Goal: Check status: Check status

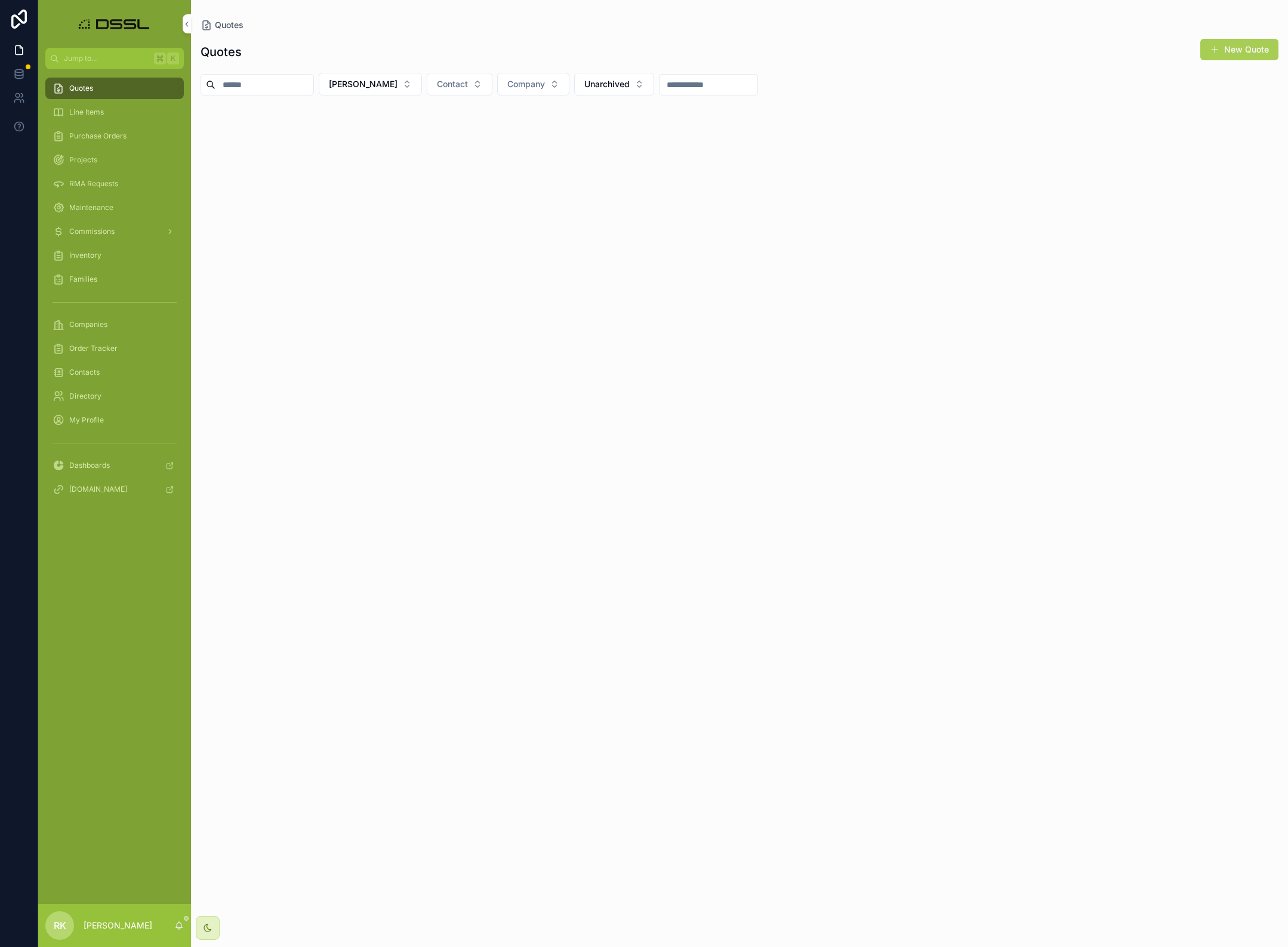
click at [416, 83] on button "[PERSON_NAME]" at bounding box center [370, 84] width 103 height 23
click at [334, 131] on div "None" at bounding box center [398, 132] width 166 height 19
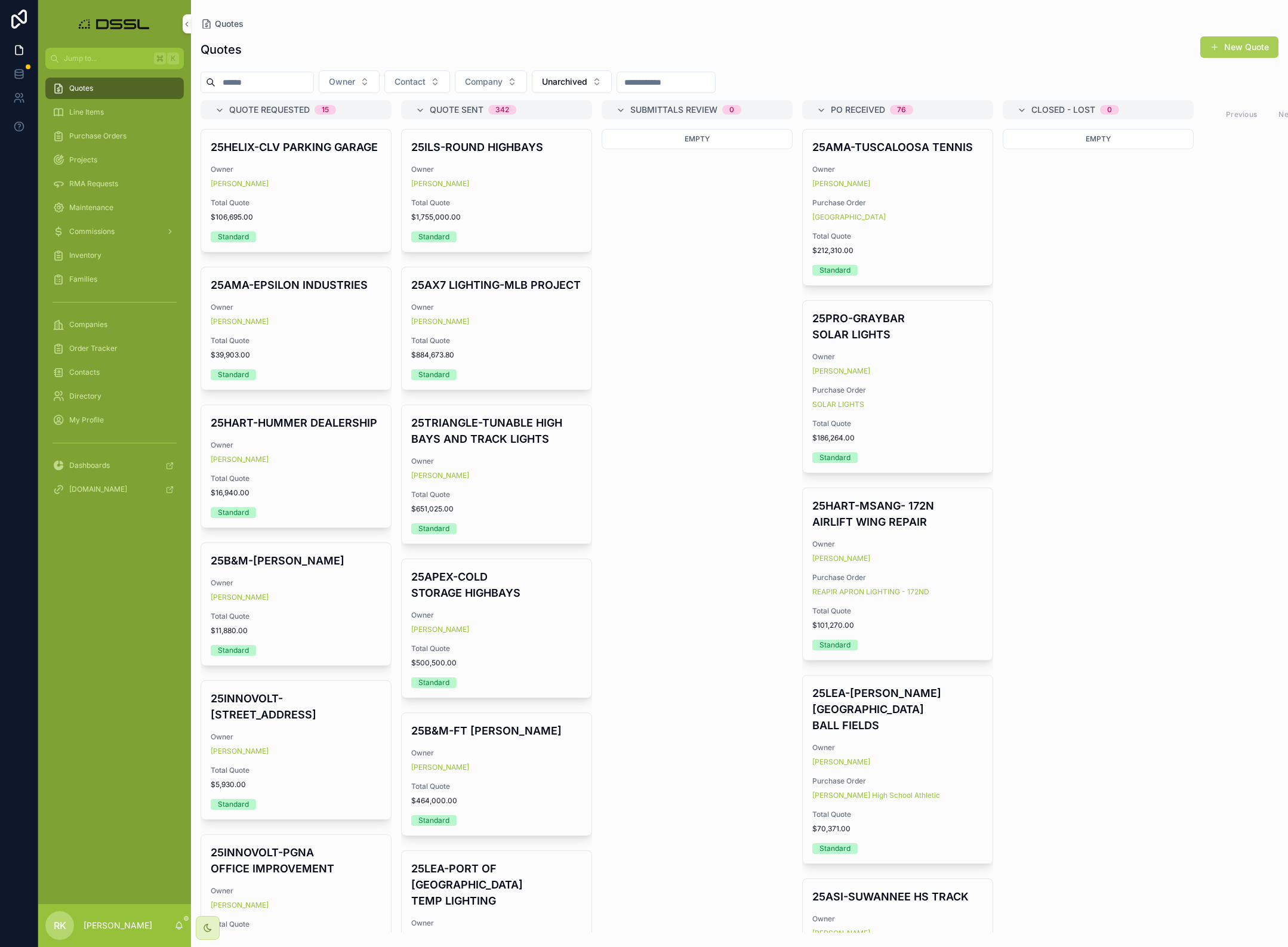
click at [235, 85] on input "scrollable content" at bounding box center [264, 83] width 98 height 17
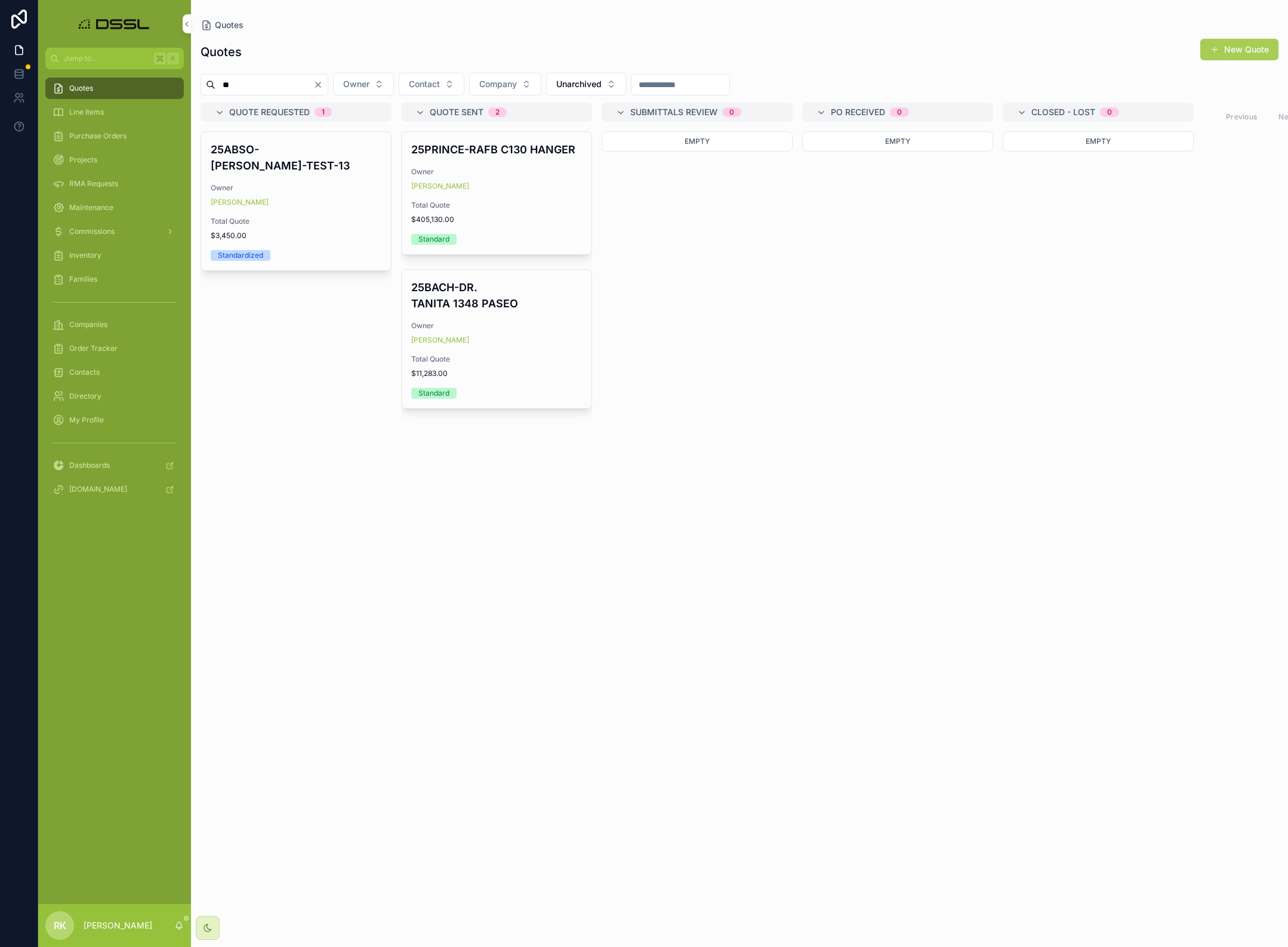
type input "**"
click at [326, 198] on div "[PERSON_NAME]" at bounding box center [296, 203] width 171 height 10
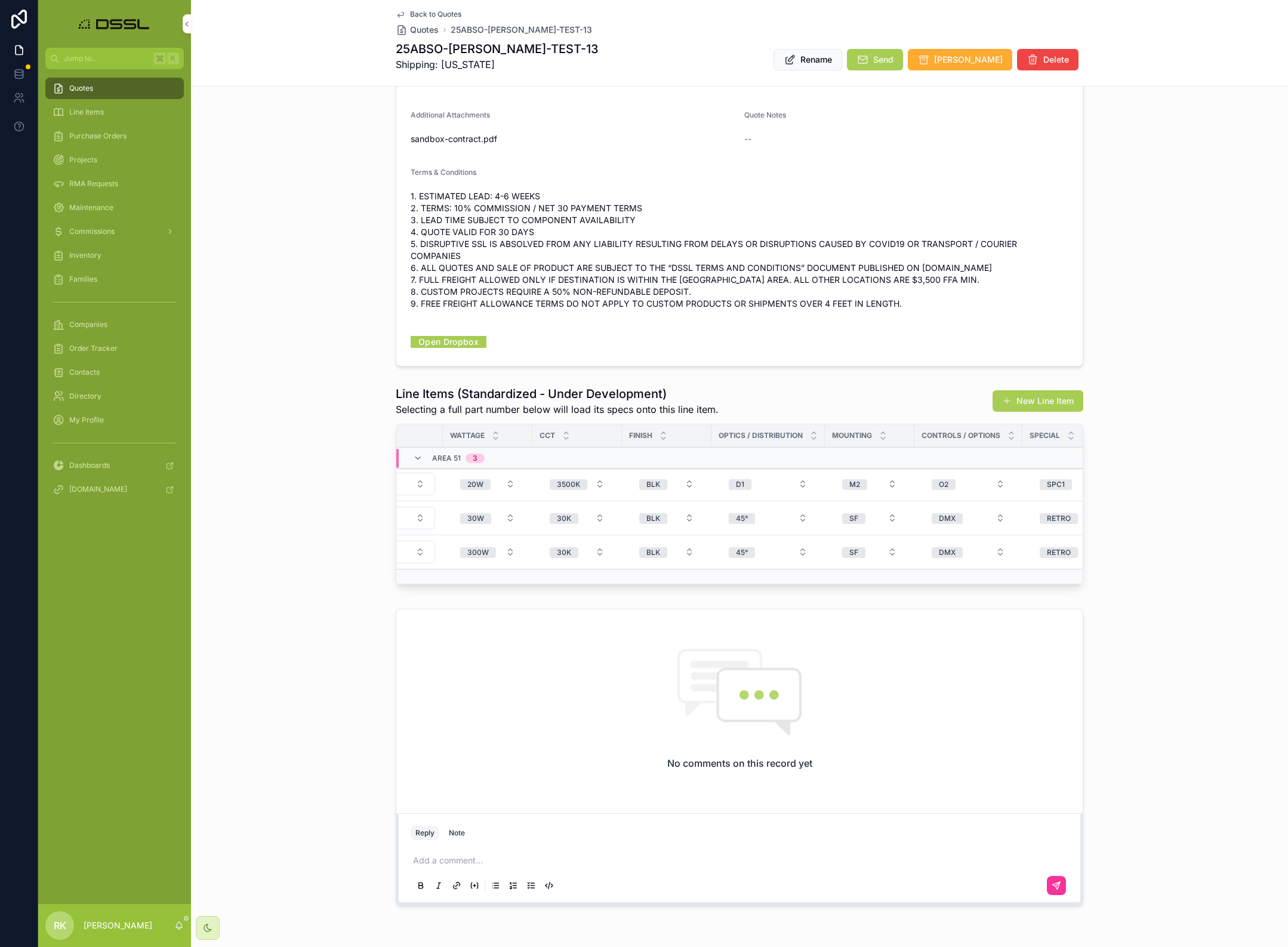
scroll to position [0, 236]
click at [729, 479] on span "D1" at bounding box center [738, 484] width 23 height 11
click at [731, 553] on div "40°" at bounding box center [764, 558] width 166 height 18
click at [798, 474] on button "40°" at bounding box center [765, 484] width 98 height 21
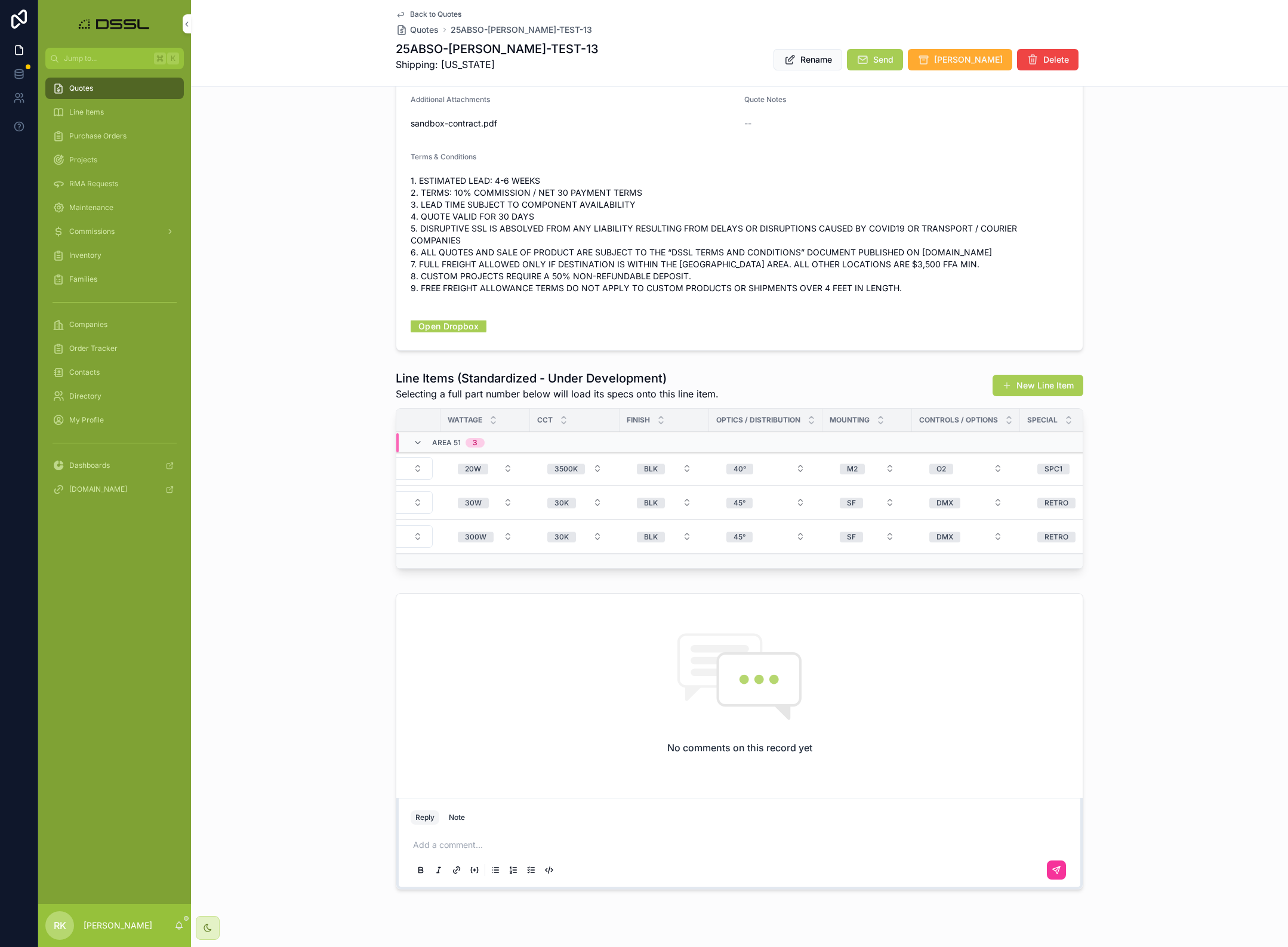
scroll to position [0, 0]
click at [803, 458] on button "40°" at bounding box center [765, 469] width 98 height 21
click at [699, 527] on div "FV" at bounding box center [698, 527] width 9 height 11
click at [931, 464] on span "O2" at bounding box center [941, 469] width 24 height 11
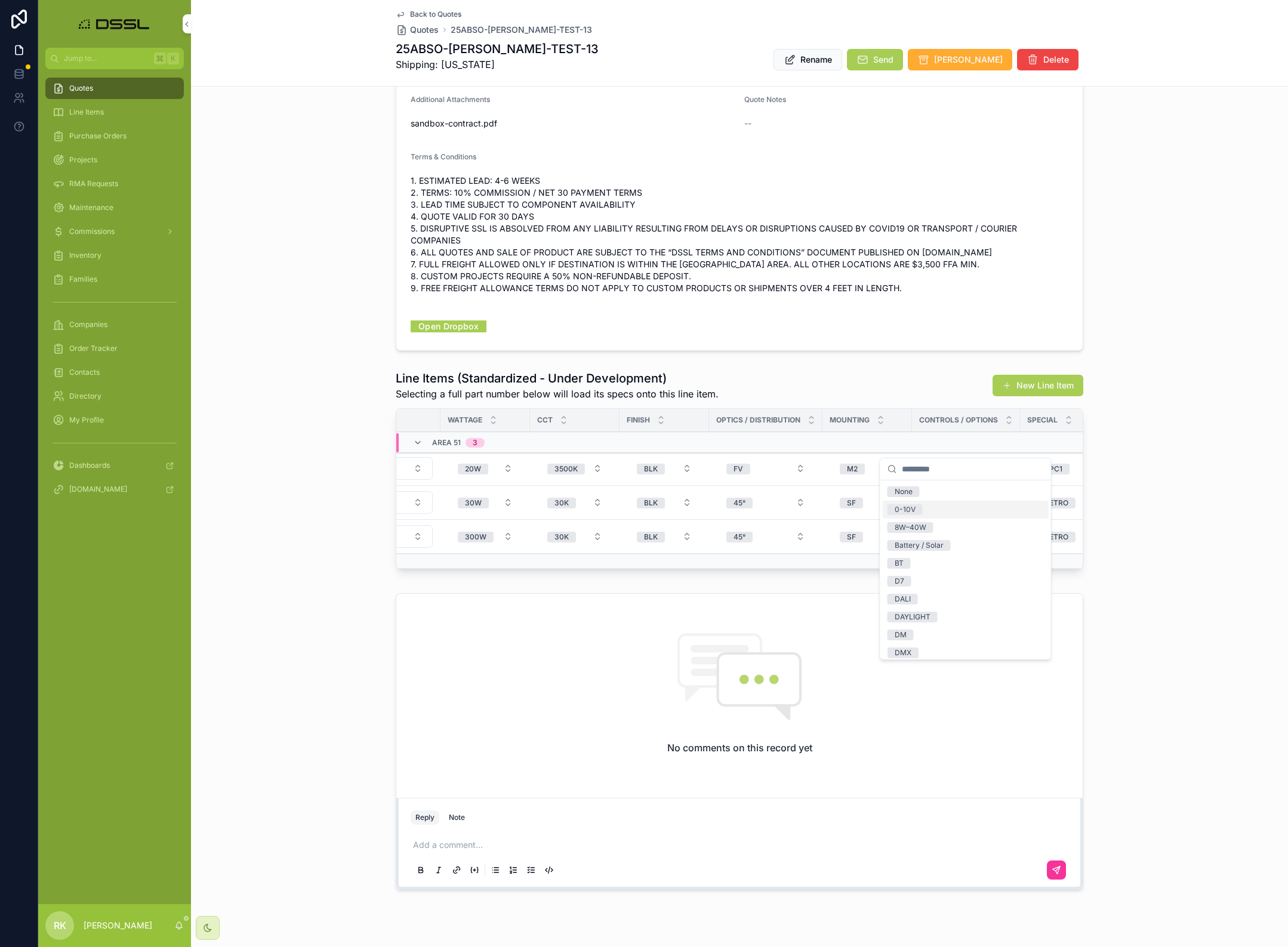
click at [901, 509] on div "0-10V" at bounding box center [905, 510] width 21 height 11
click at [0, 0] on div "Load Full Part Duplicate Delete" at bounding box center [0, 0] width 0 height 0
click at [996, 458] on button "0-10V" at bounding box center [966, 469] width 93 height 21
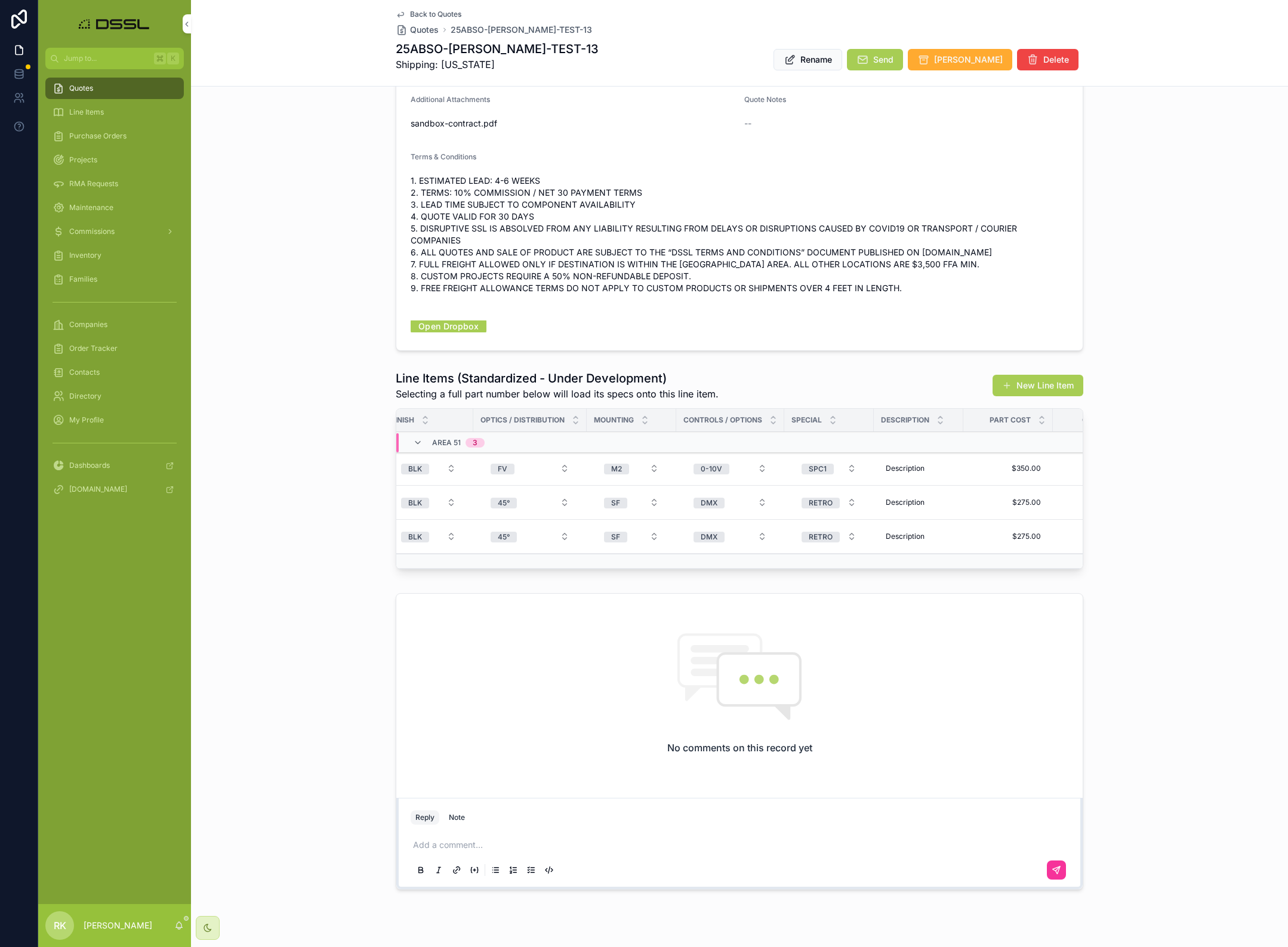
scroll to position [0, 474]
click at [723, 416] on span "Controls / Options" at bounding box center [719, 420] width 78 height 10
click at [756, 416] on span "Controls / Options" at bounding box center [719, 420] width 78 height 10
click at [766, 413] on div "scrollable content" at bounding box center [769, 420] width 8 height 13
click at [774, 419] on icon "scrollable content" at bounding box center [769, 423] width 8 height 8
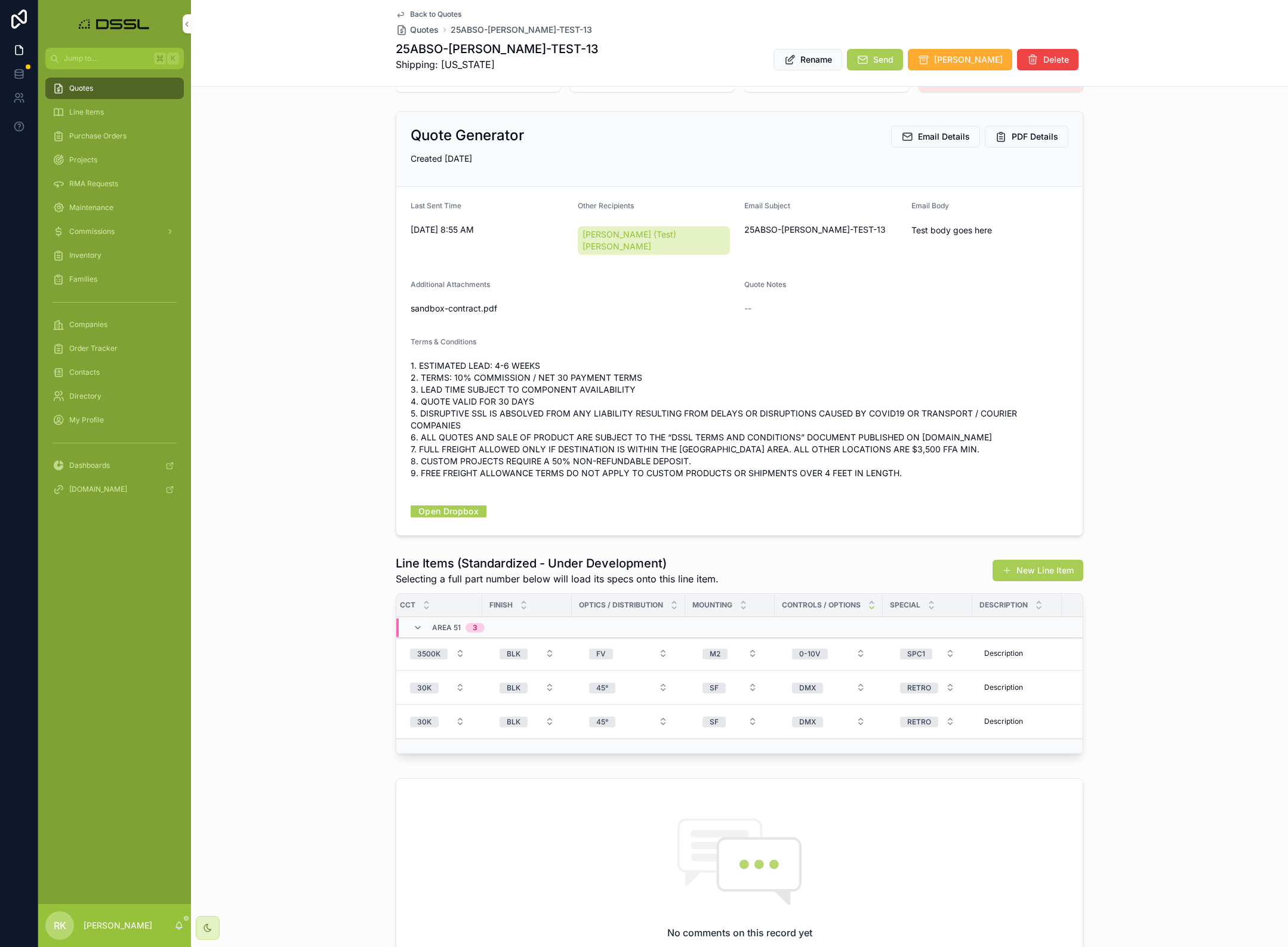
scroll to position [0, 375]
click at [813, 649] on div "0-10V" at bounding box center [808, 654] width 21 height 11
click at [1113, 611] on div "Line Items (Standardized - Under Development) Selecting a full part number belo…" at bounding box center [739, 657] width 1097 height 213
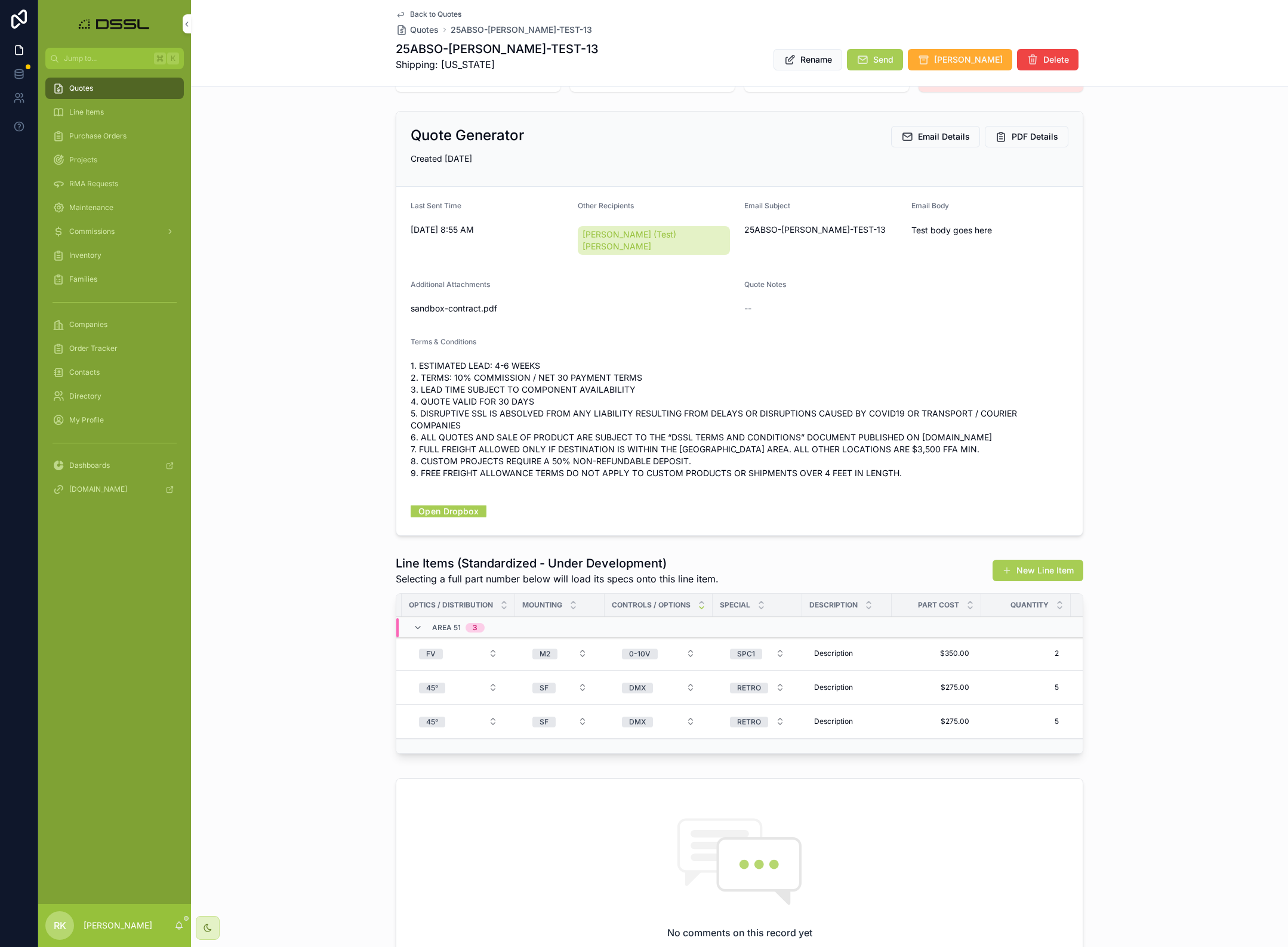
scroll to position [0, 444]
click at [649, 601] on span "Mounting" at bounding box center [642, 606] width 40 height 10
click at [676, 594] on div "Mounting" at bounding box center [659, 605] width 90 height 23
click at [673, 604] on icon "scrollable content" at bounding box center [673, 608] width 8 height 8
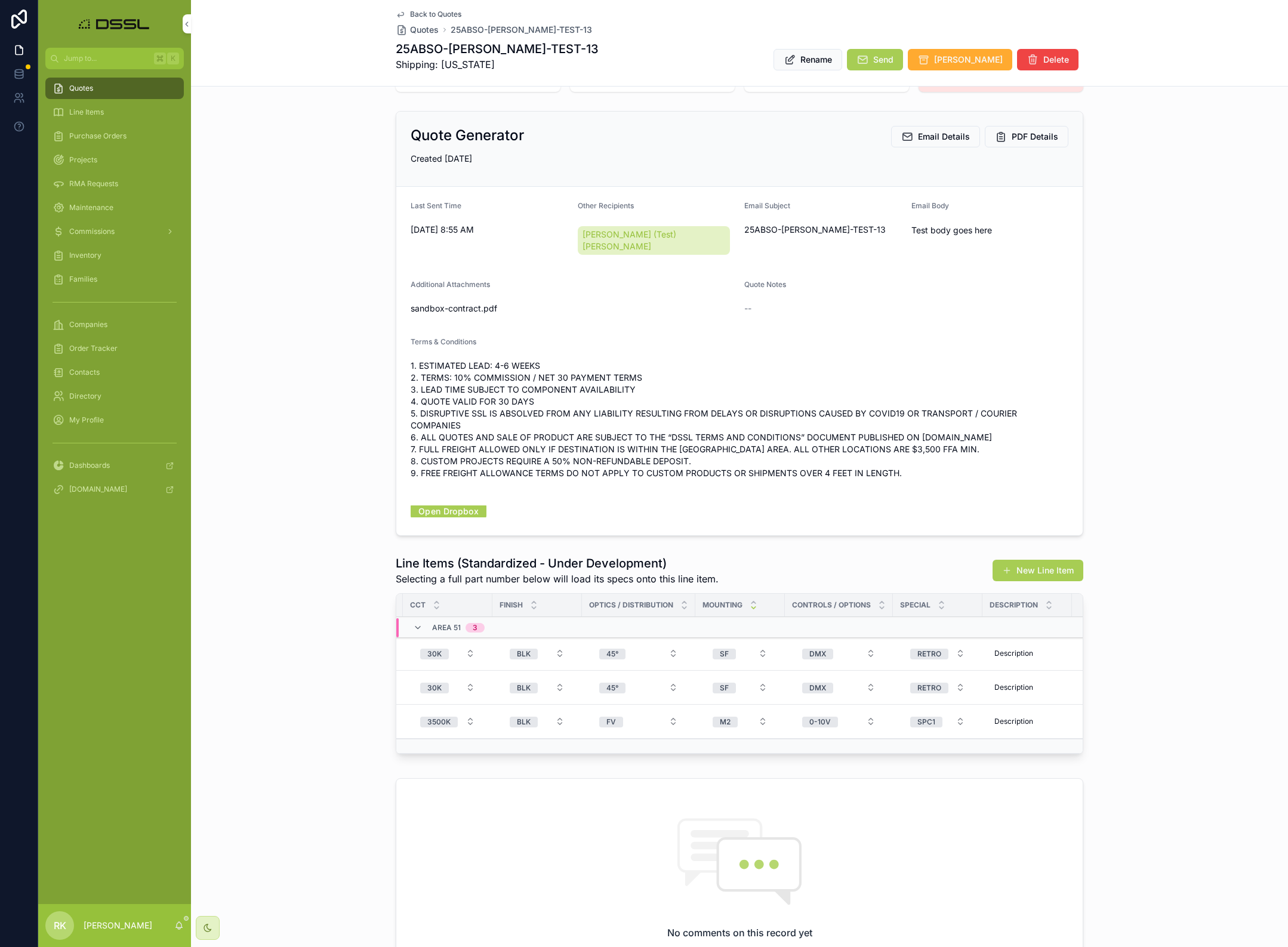
scroll to position [0, 362]
click at [751, 643] on button "SF" at bounding box center [740, 654] width 74 height 21
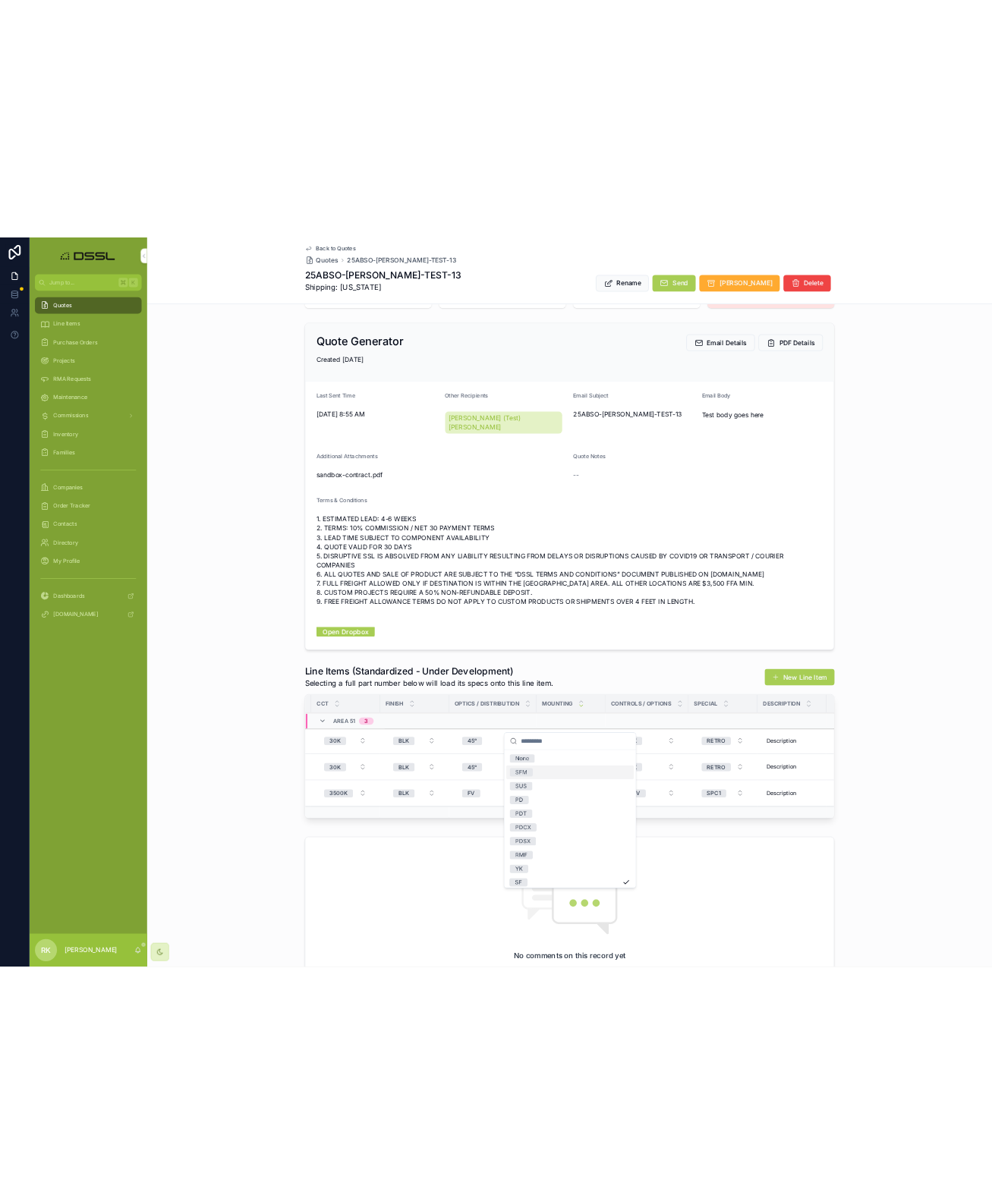
scroll to position [0, 0]
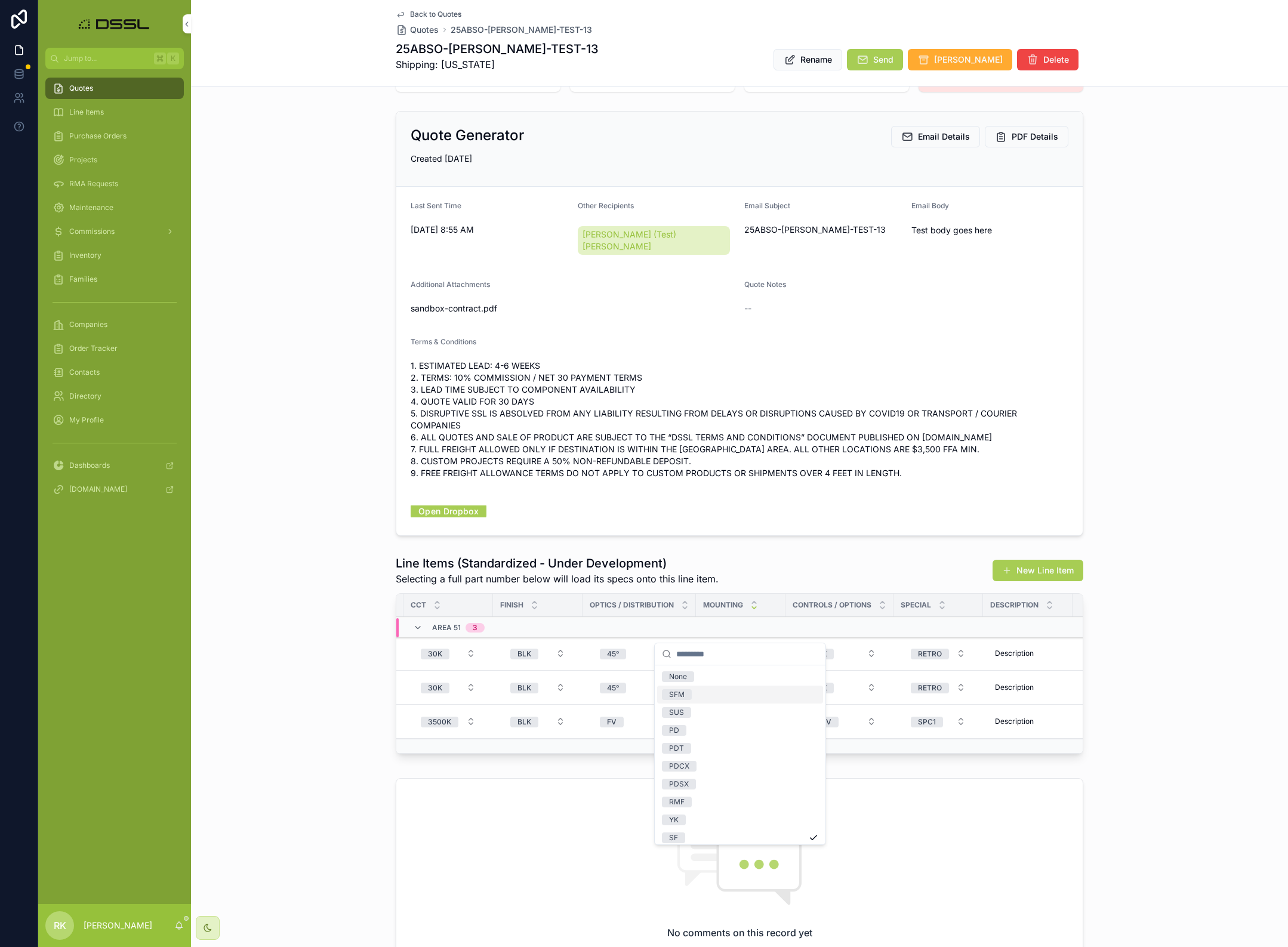
click at [852, 643] on button "DMX" at bounding box center [839, 654] width 93 height 21
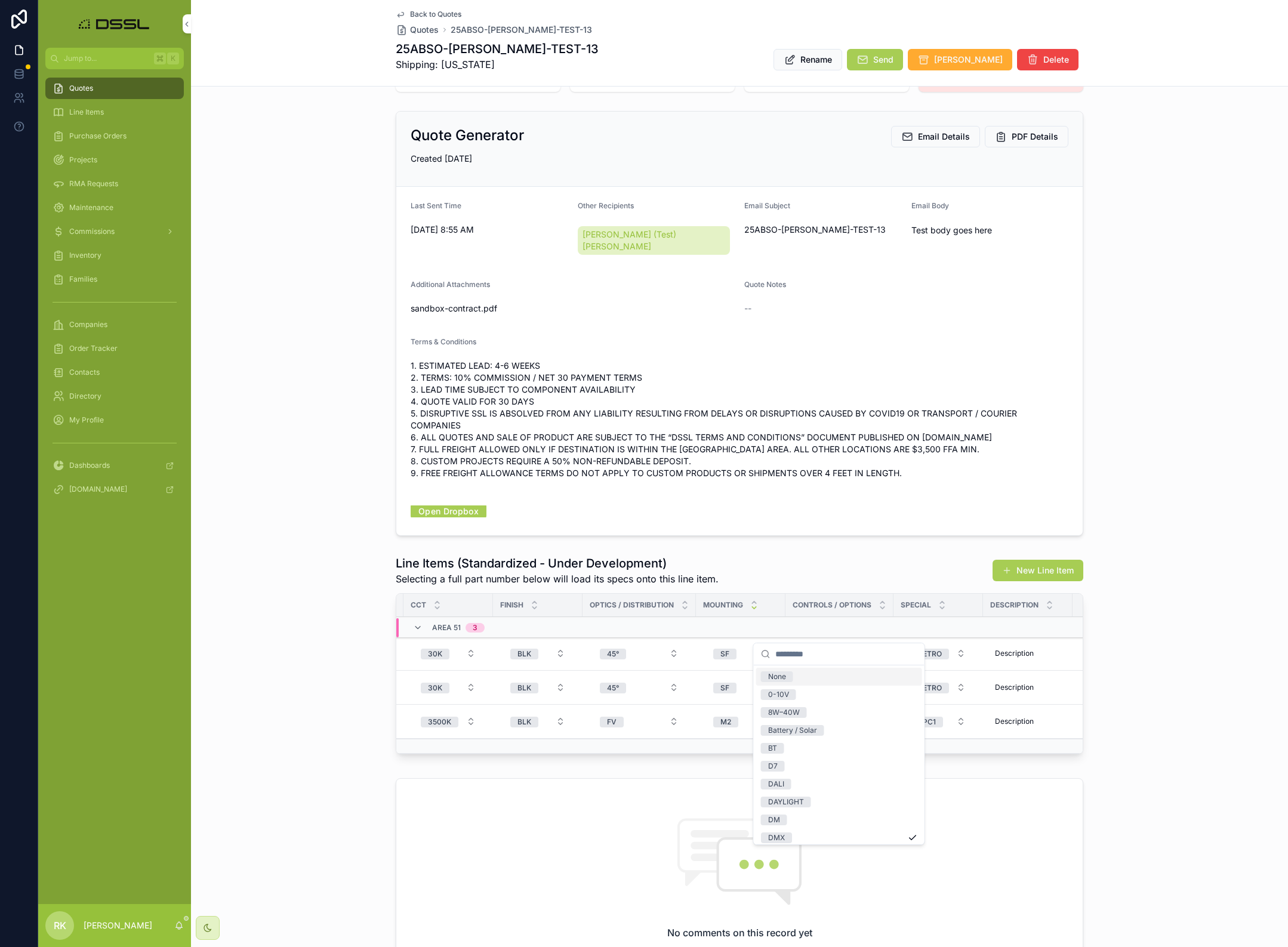
click at [852, 643] on button "DMX" at bounding box center [839, 654] width 93 height 21
click at [1152, 559] on div "Line Items (Standardized - Under Development) Selecting a full part number belo…" at bounding box center [739, 657] width 1097 height 213
